Goal: Information Seeking & Learning: Learn about a topic

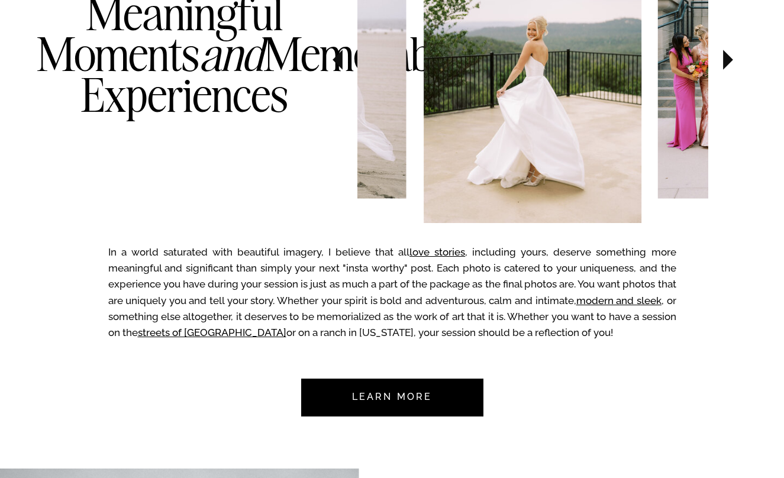
scroll to position [760, 0]
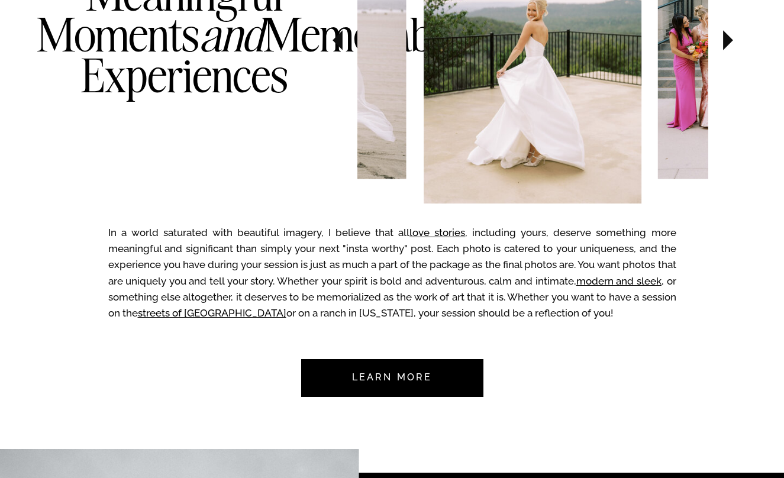
click at [409, 381] on nav "Learn more" at bounding box center [392, 378] width 111 height 38
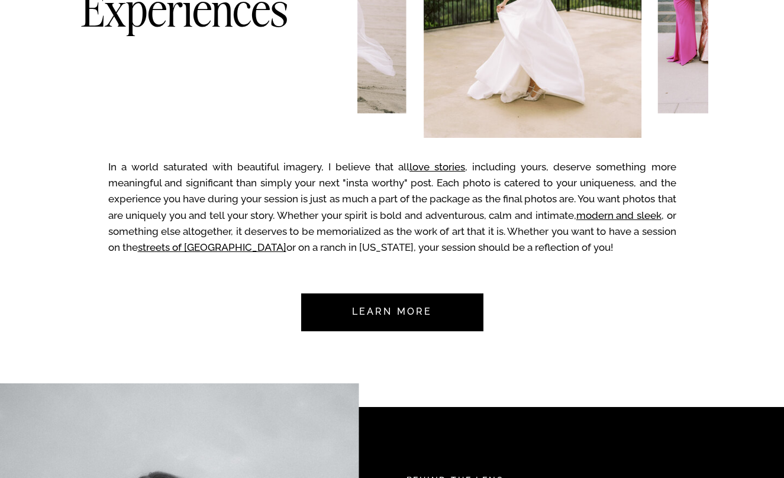
scroll to position [819, 0]
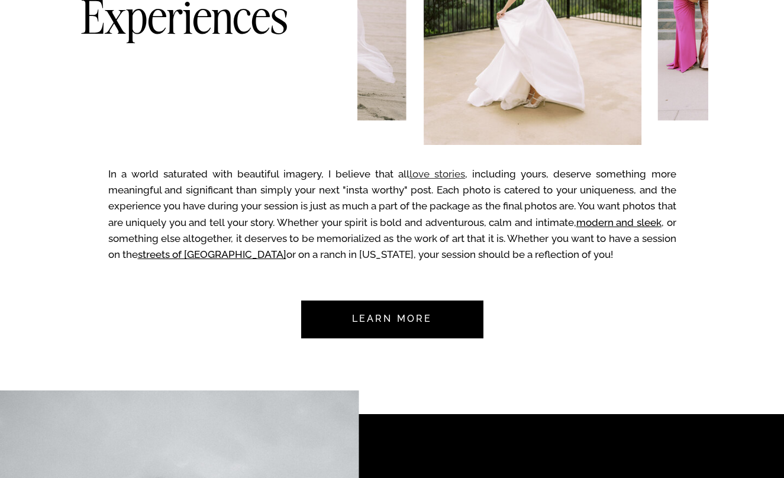
click at [440, 169] on link "love stories" at bounding box center [438, 174] width 56 height 12
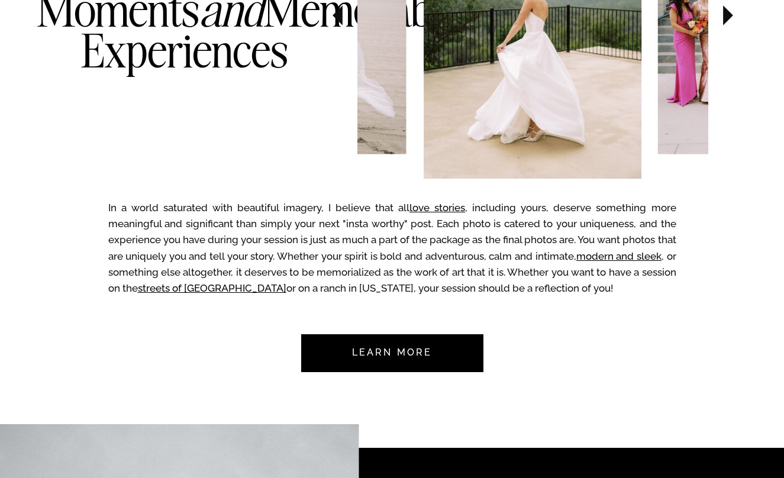
scroll to position [775, 0]
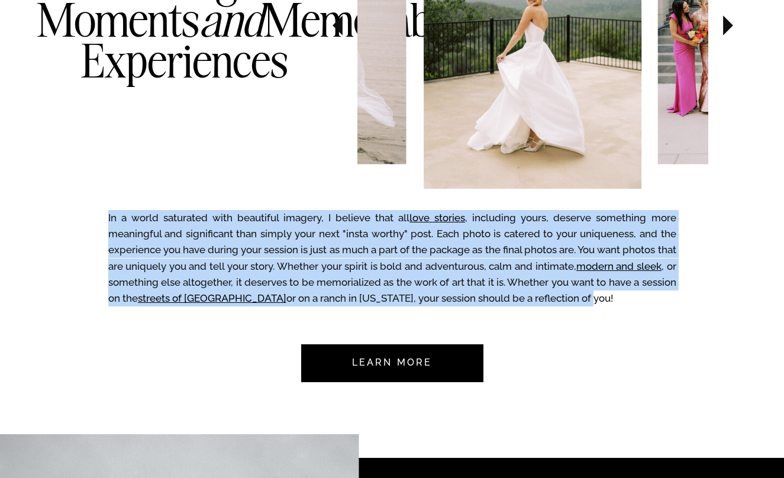
drag, startPoint x: 568, startPoint y: 298, endPoint x: 90, endPoint y: 218, distance: 484.3
copy div "In a world saturated with beautiful imagery, I believe that all love stories , …"
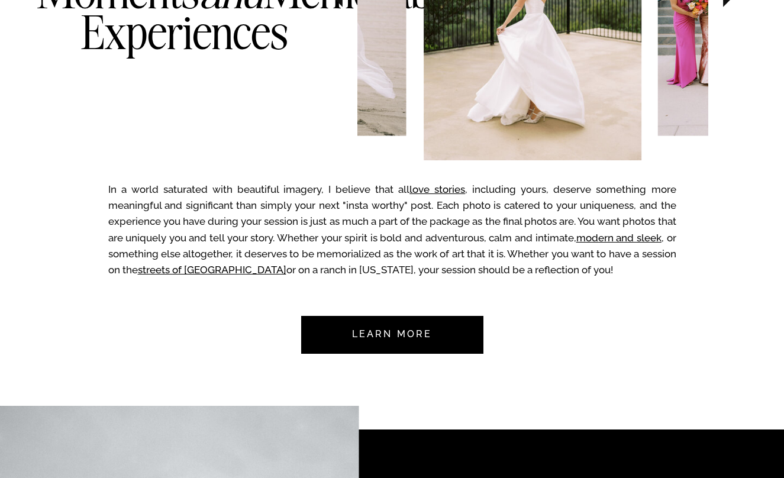
scroll to position [791, 1]
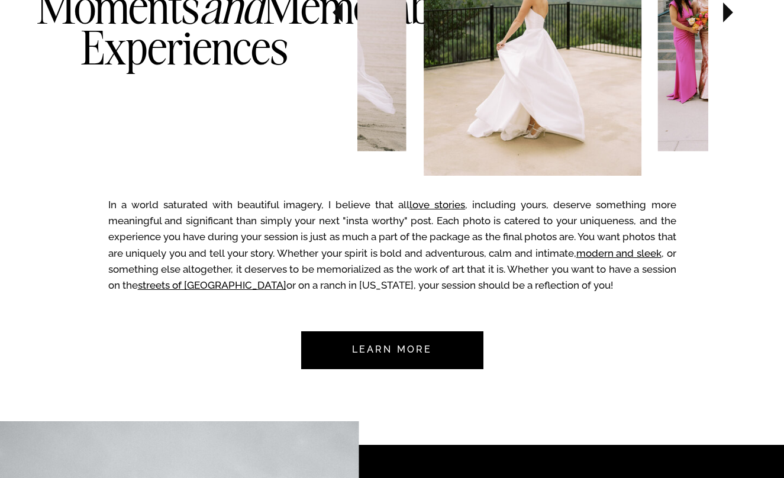
click at [422, 335] on nav "Learn more" at bounding box center [392, 351] width 111 height 38
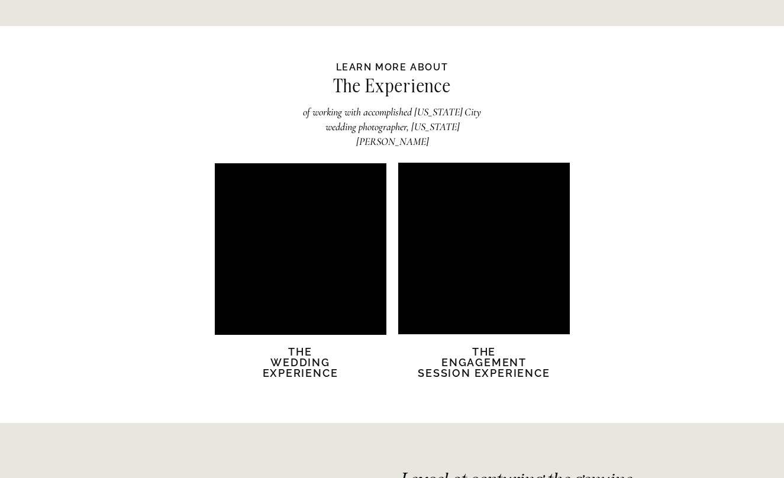
scroll to position [2234, 0]
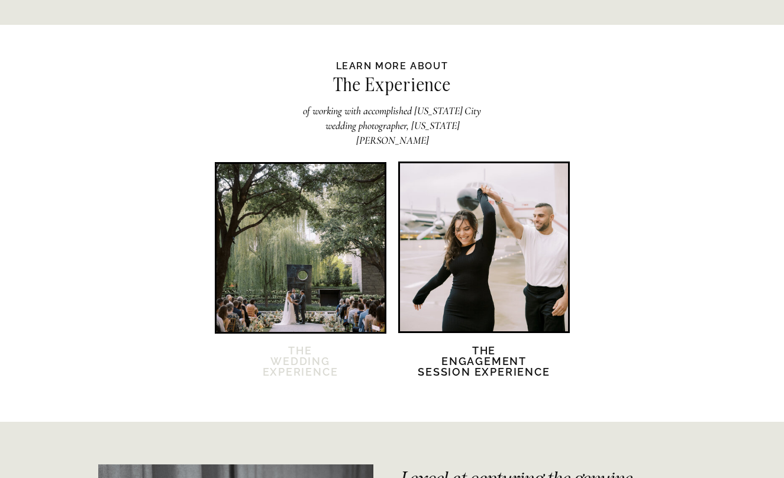
click at [303, 356] on h2 "The Wedding Experience" at bounding box center [301, 369] width 102 height 46
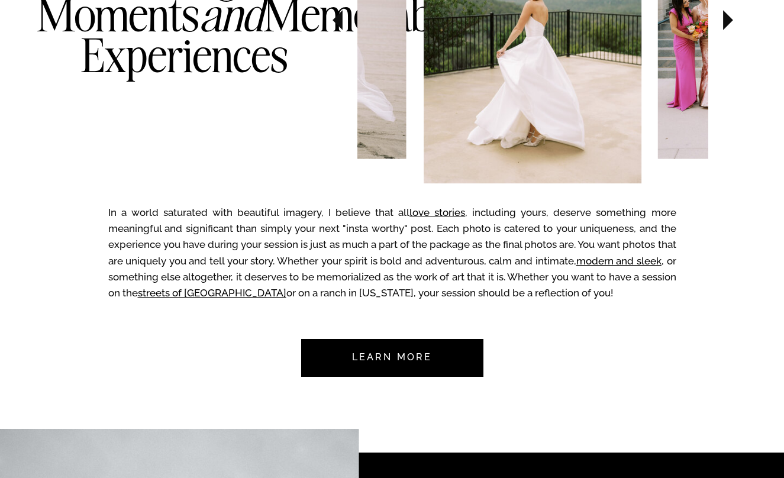
scroll to position [780, 0]
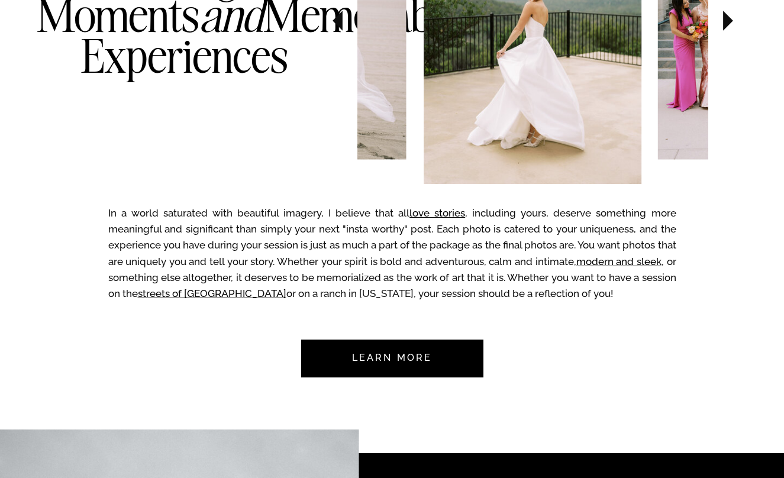
click at [377, 353] on nav "Learn more" at bounding box center [392, 359] width 111 height 38
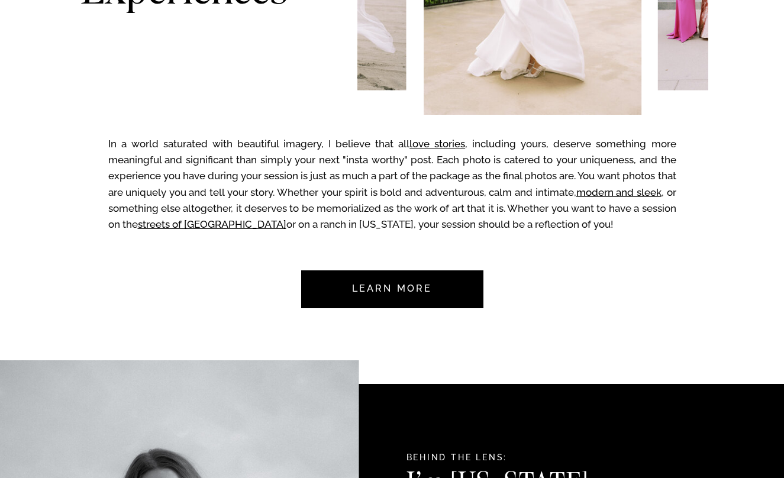
scroll to position [842, 0]
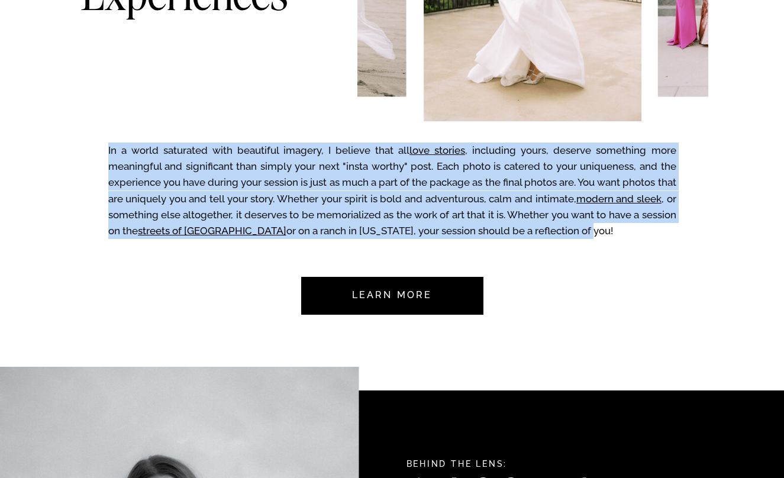
drag, startPoint x: 108, startPoint y: 150, endPoint x: 573, endPoint y: 234, distance: 473.0
copy div "In a world saturated with beautiful imagery, I believe that all love stories , …"
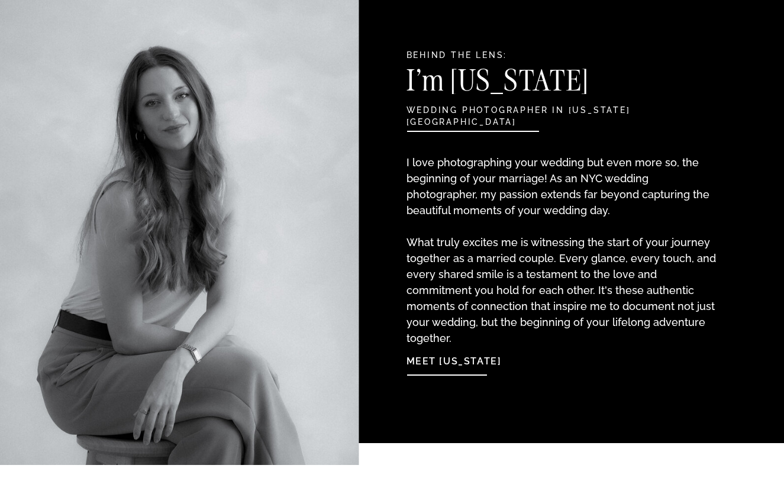
scroll to position [1250, 0]
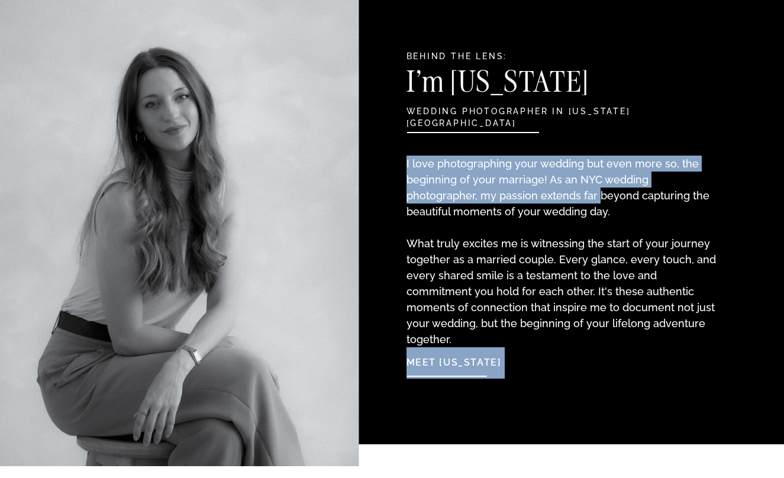
drag, startPoint x: 681, startPoint y: 326, endPoint x: 526, endPoint y: 201, distance: 200.0
click at [526, 201] on p "I love photographing your wedding but even more so, the beginning of your marri…" at bounding box center [563, 240] width 313 height 168
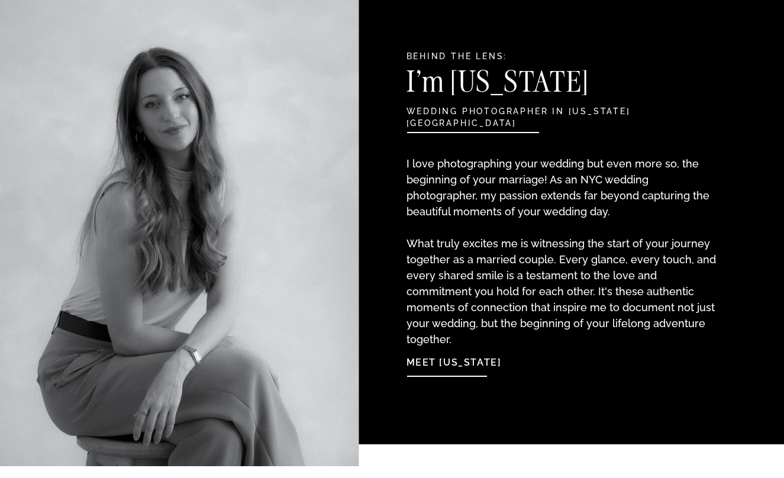
click at [514, 216] on p "I love photographing your wedding but even more so, the beginning of your marri…" at bounding box center [563, 240] width 313 height 168
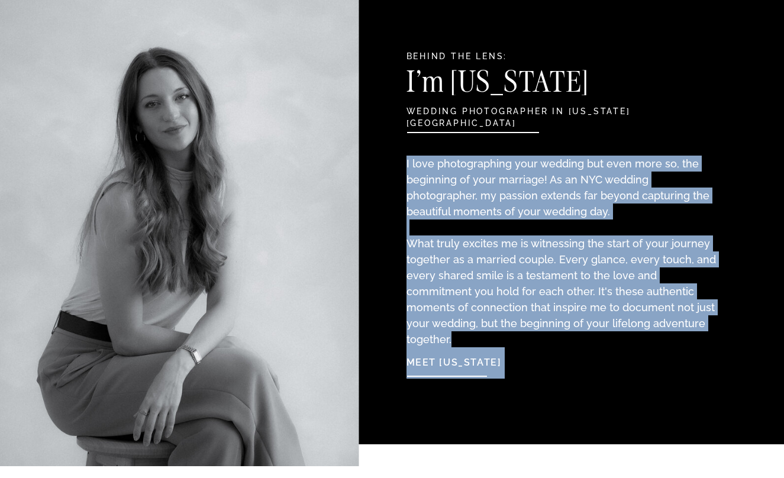
drag, startPoint x: 404, startPoint y: 163, endPoint x: 672, endPoint y: 324, distance: 312.3
copy div "Meet [US_STATE] I love photographing your wedding but even more so, the beginni…"
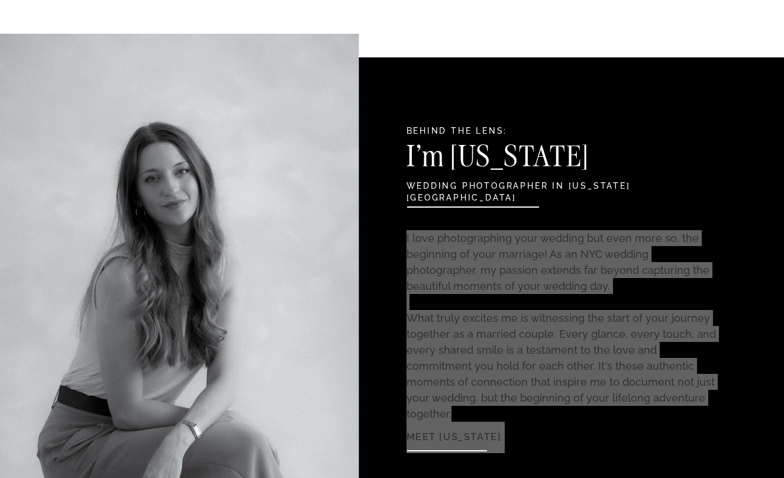
scroll to position [1198, 0]
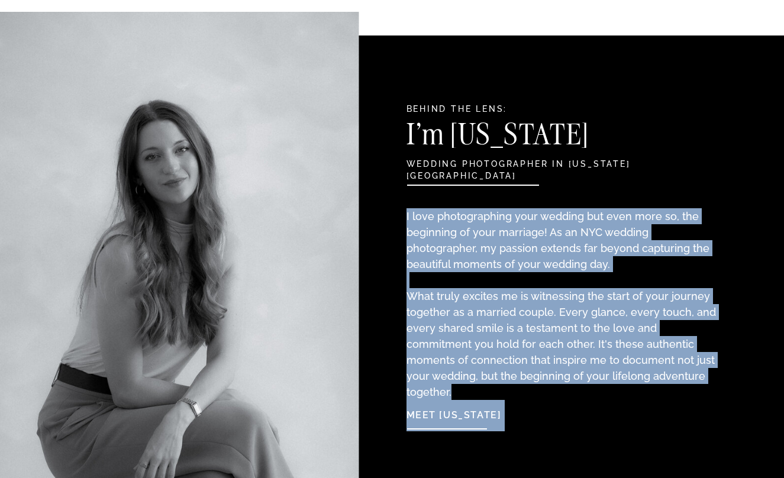
click at [349, 283] on div at bounding box center [161, 265] width 397 height 507
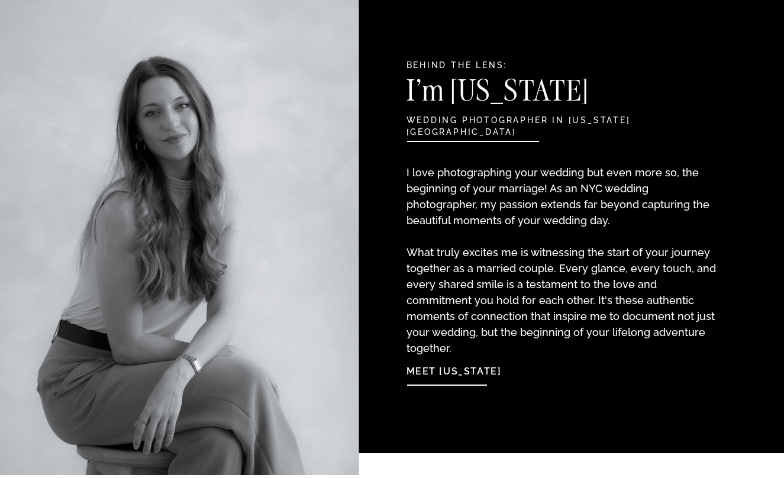
scroll to position [1228, 0]
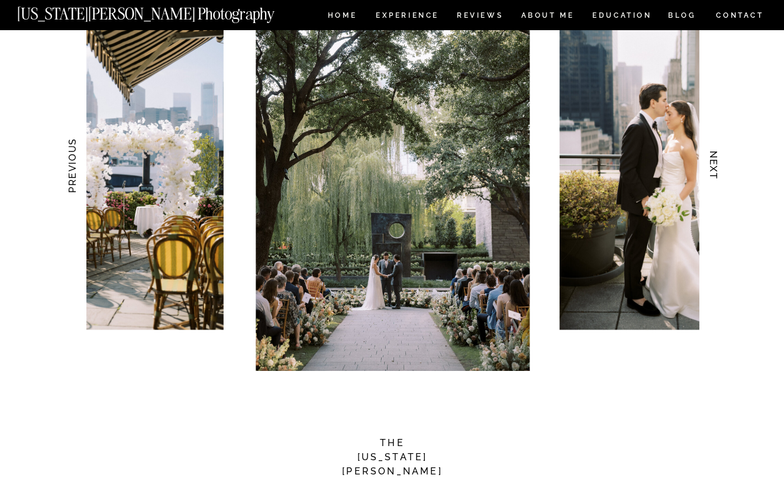
scroll to position [1218, 0]
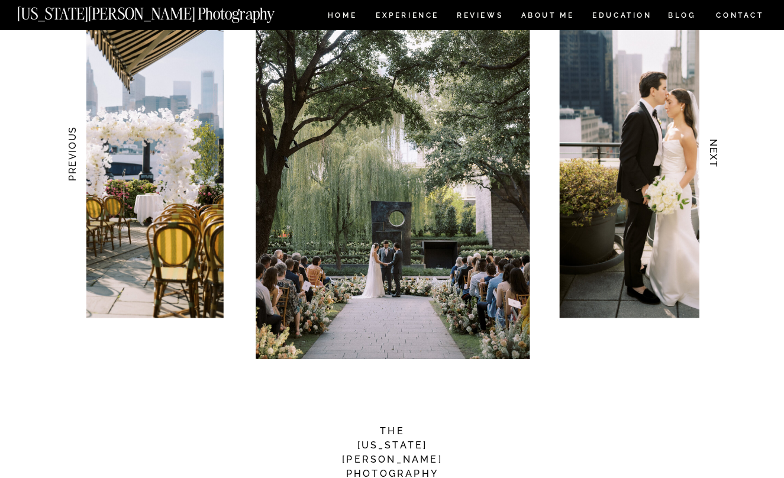
click at [712, 154] on h3 "NEXT" at bounding box center [713, 154] width 12 height 75
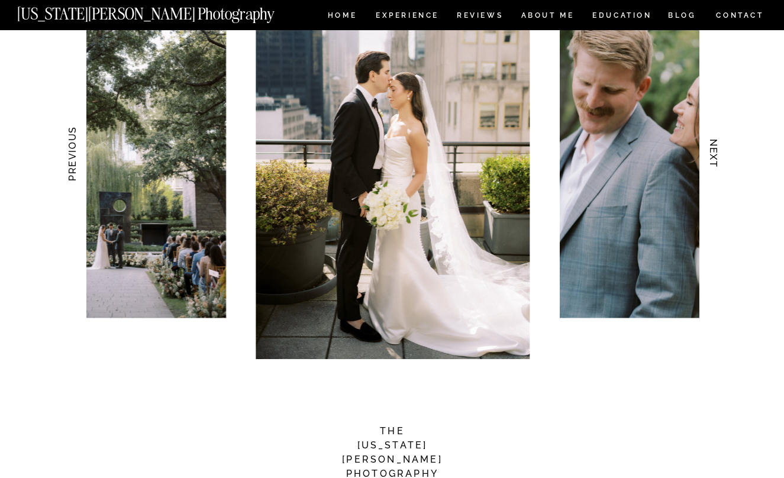
click at [712, 153] on h3 "NEXT" at bounding box center [713, 154] width 12 height 75
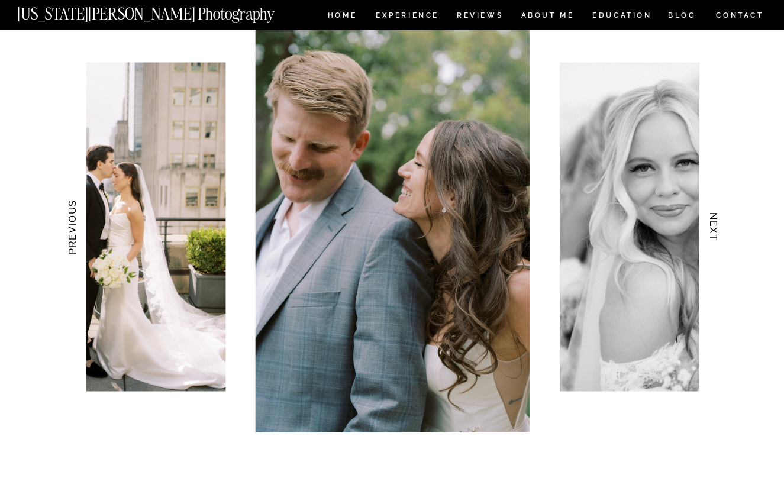
scroll to position [1150, 0]
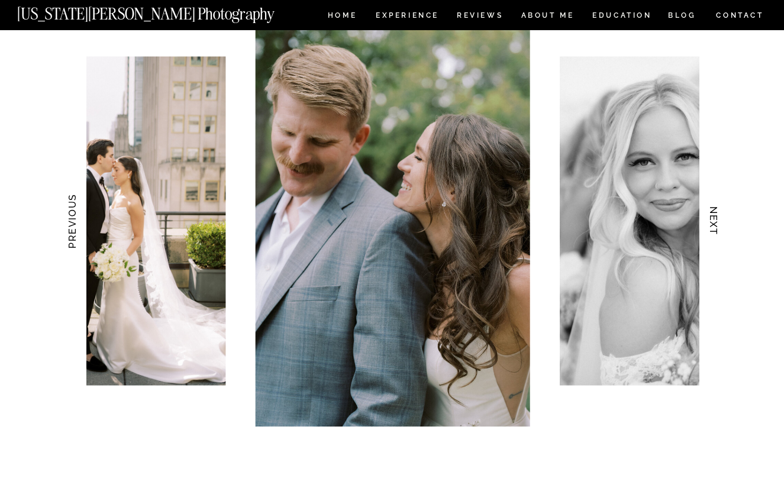
click at [715, 217] on h3 "NEXT" at bounding box center [713, 221] width 12 height 75
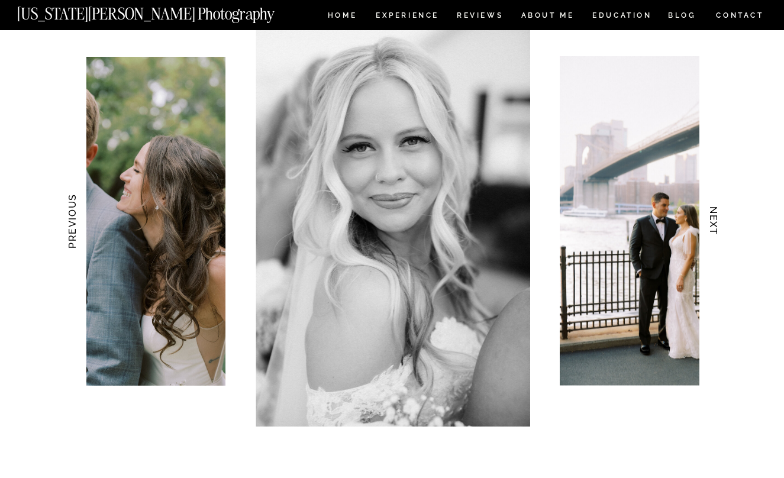
click at [715, 217] on h3 "NEXT" at bounding box center [713, 221] width 12 height 75
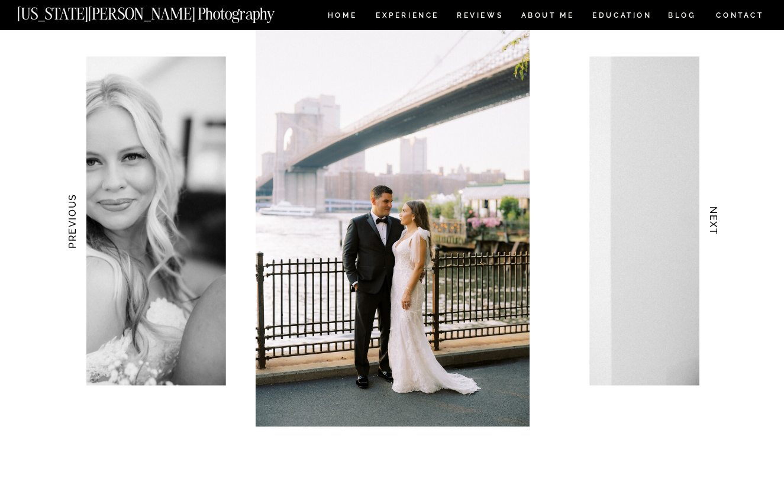
click at [715, 216] on h3 "NEXT" at bounding box center [713, 221] width 12 height 75
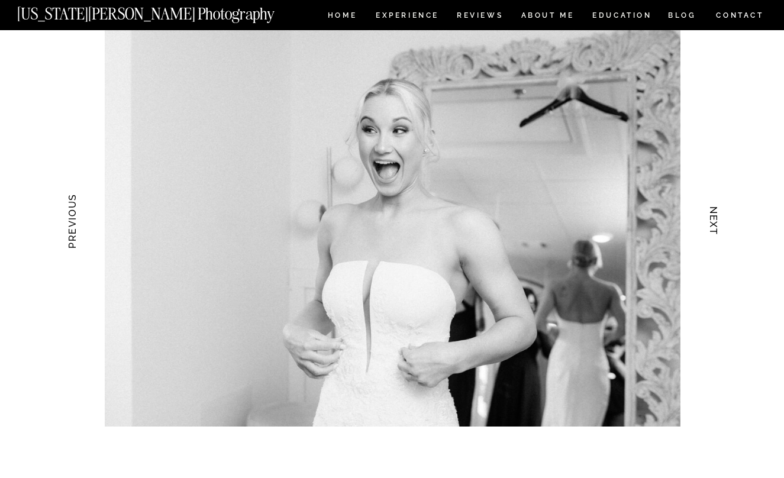
click at [714, 216] on h3 "NEXT" at bounding box center [713, 221] width 12 height 75
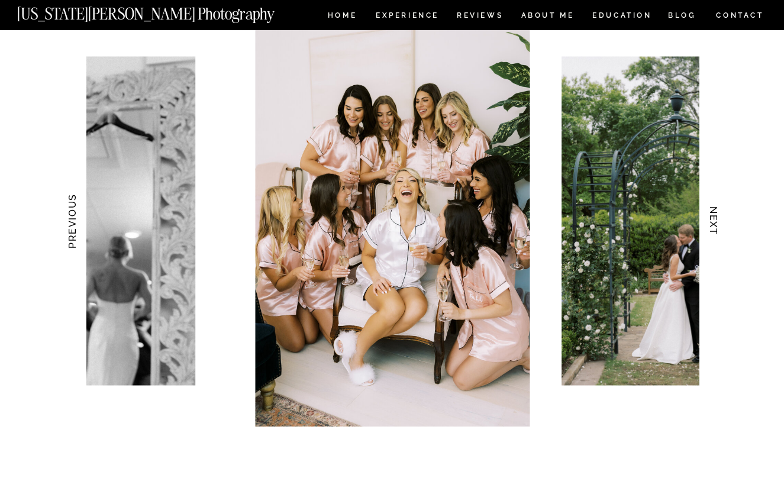
click at [714, 216] on h3 "NEXT" at bounding box center [713, 221] width 12 height 75
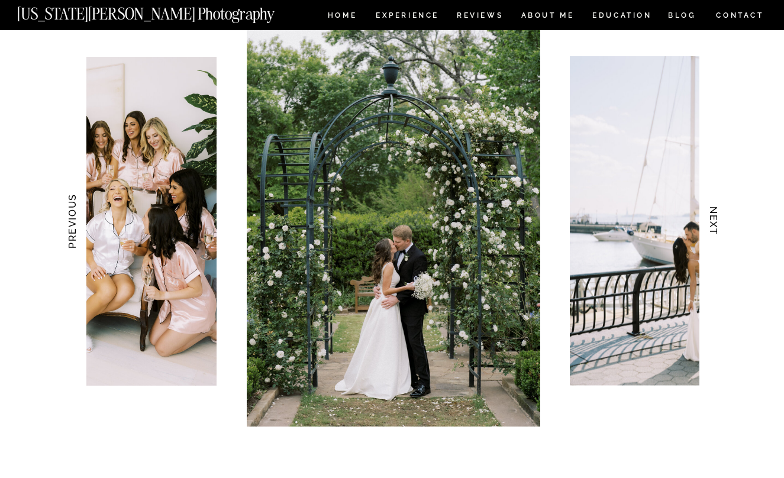
click at [714, 216] on h3 "NEXT" at bounding box center [713, 221] width 12 height 75
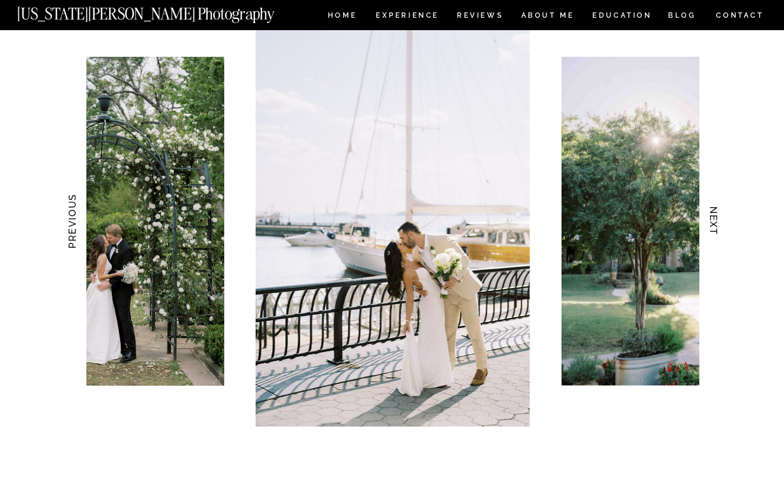
click at [714, 216] on h3 "NEXT" at bounding box center [713, 221] width 12 height 75
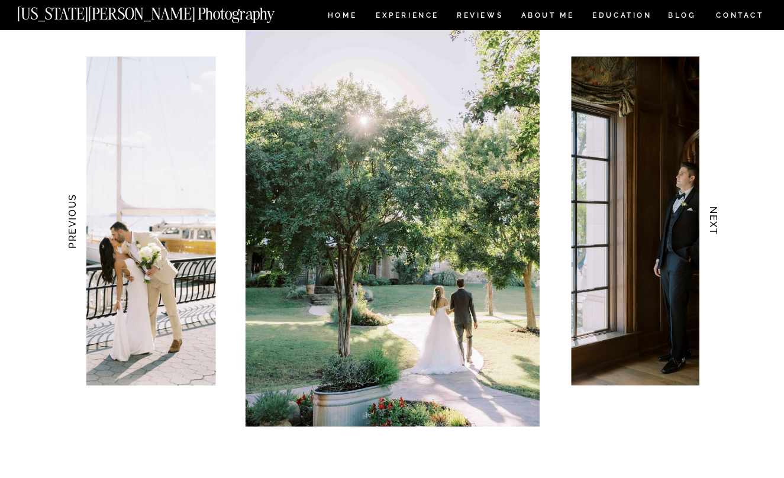
click at [714, 216] on h3 "NEXT" at bounding box center [713, 221] width 12 height 75
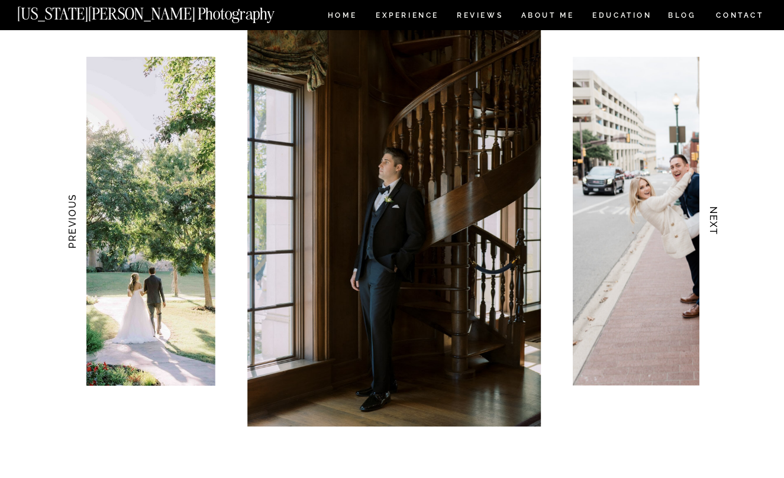
click at [714, 216] on h3 "NEXT" at bounding box center [713, 221] width 12 height 75
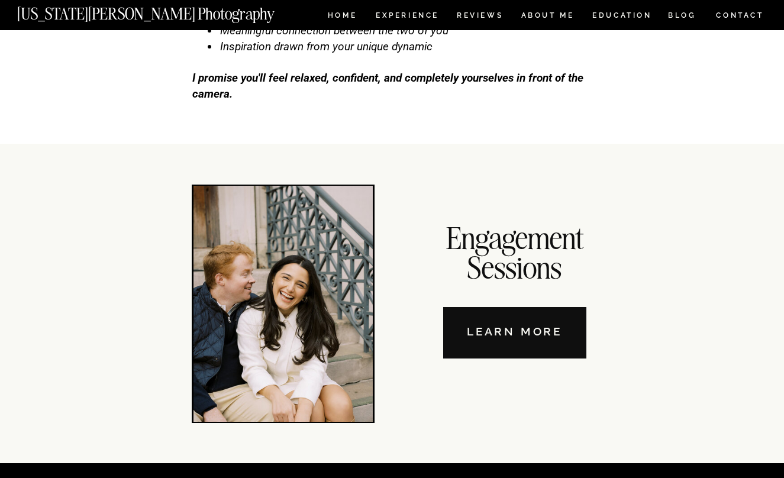
scroll to position [3560, 0]
